Goal: Find specific page/section: Find specific page/section

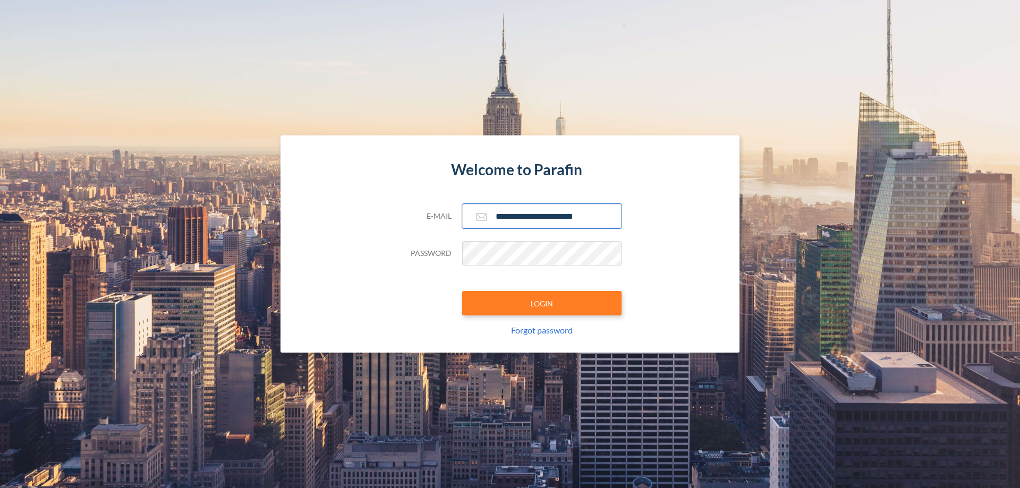
type input "**********"
click at [542, 303] on button "LOGIN" at bounding box center [541, 303] width 159 height 24
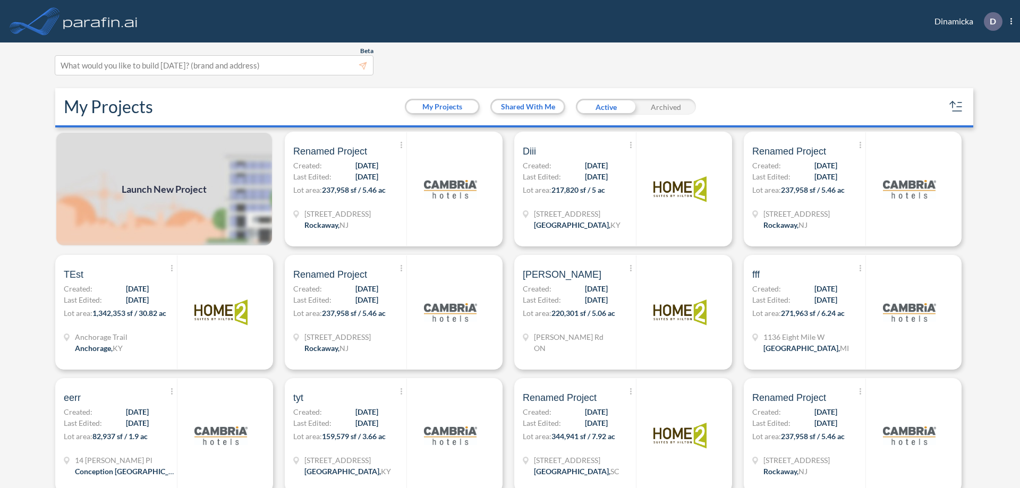
scroll to position [3, 0]
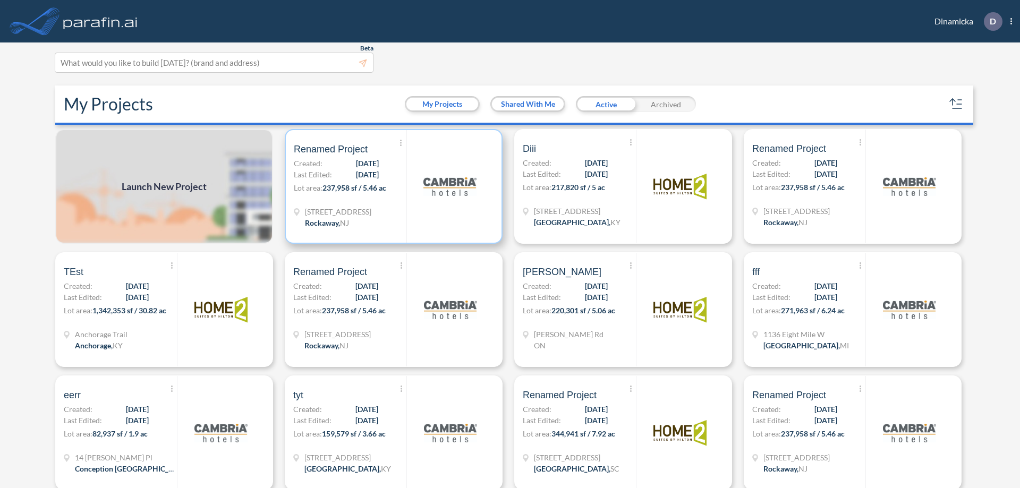
click at [392, 187] on p "Lot area: 237,958 sf / 5.46 ac" at bounding box center [350, 189] width 113 height 15
